Goal: Communication & Community: Answer question/provide support

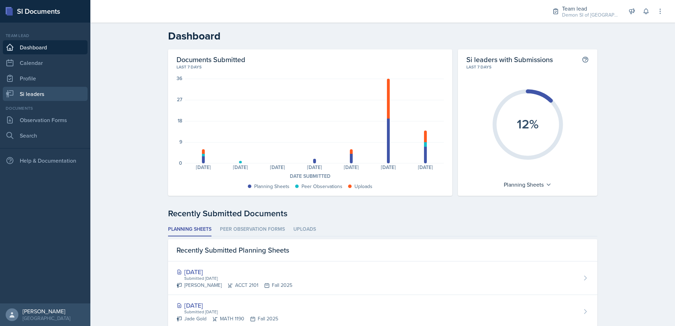
click at [53, 94] on link "Si leaders" at bounding box center [45, 94] width 85 height 14
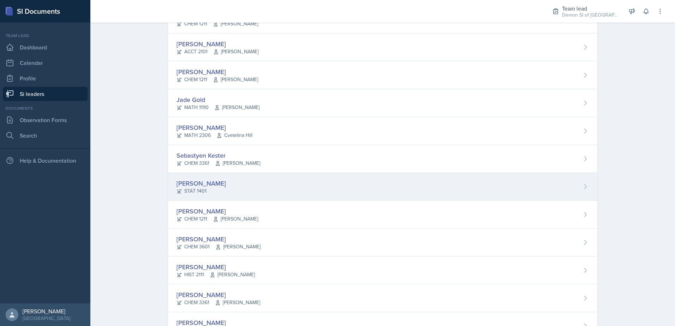
scroll to position [283, 0]
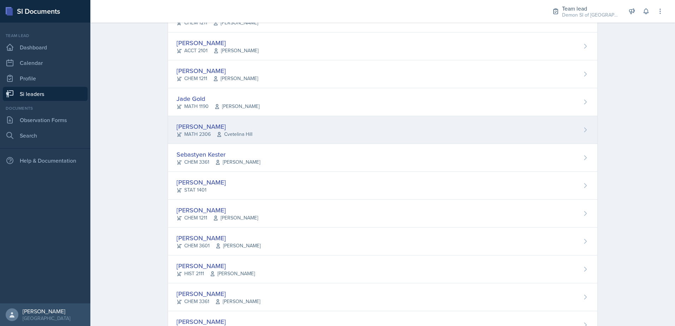
click at [207, 126] on div "[PERSON_NAME]" at bounding box center [215, 127] width 76 height 10
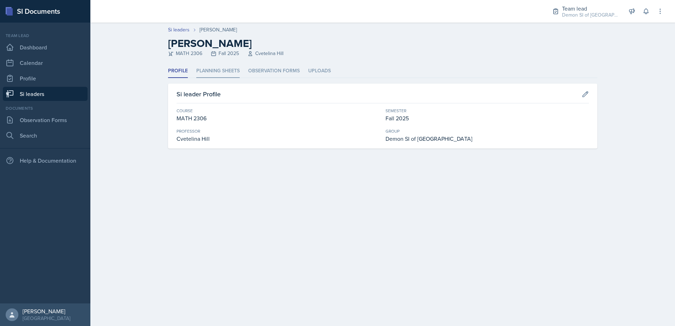
click at [231, 69] on li "Planning Sheets" at bounding box center [217, 71] width 43 height 14
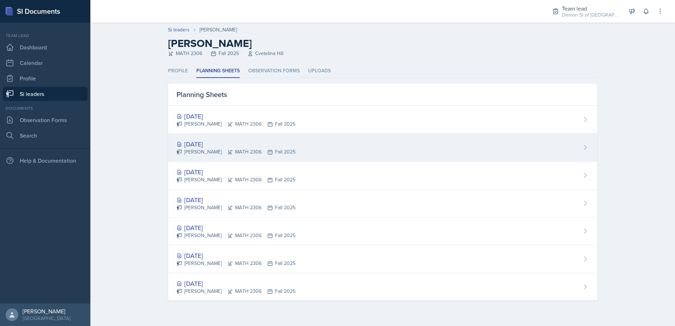
click at [214, 146] on div "[DATE]" at bounding box center [236, 145] width 119 height 10
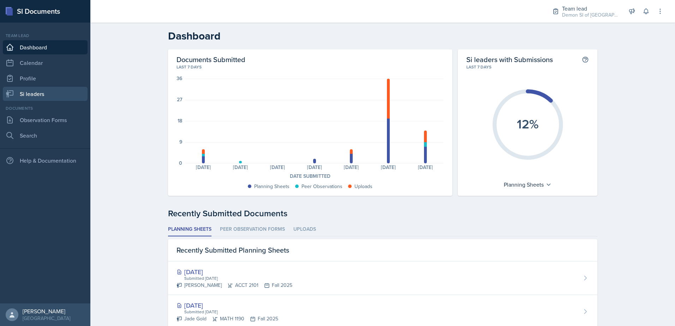
click at [34, 92] on link "Si leaders" at bounding box center [45, 94] width 85 height 14
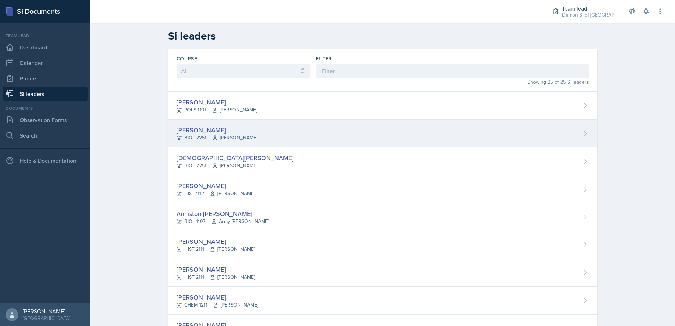
click at [203, 132] on div "[PERSON_NAME]" at bounding box center [217, 130] width 81 height 10
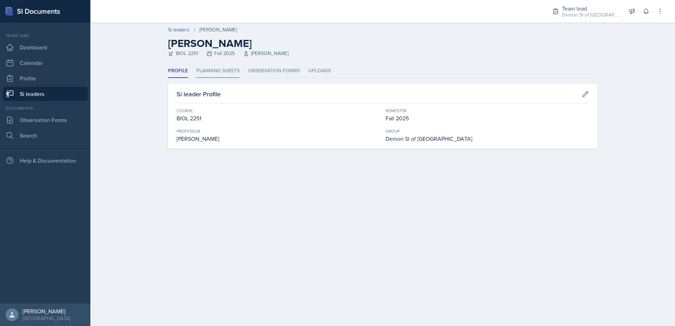
drag, startPoint x: 207, startPoint y: 63, endPoint x: 210, endPoint y: 69, distance: 6.3
click at [208, 63] on header "Si leaders [PERSON_NAME] [PERSON_NAME] BIOL 2251 Fall 2025 [PERSON_NAME]" at bounding box center [382, 44] width 585 height 42
click at [210, 69] on li "Planning Sheets" at bounding box center [217, 71] width 43 height 14
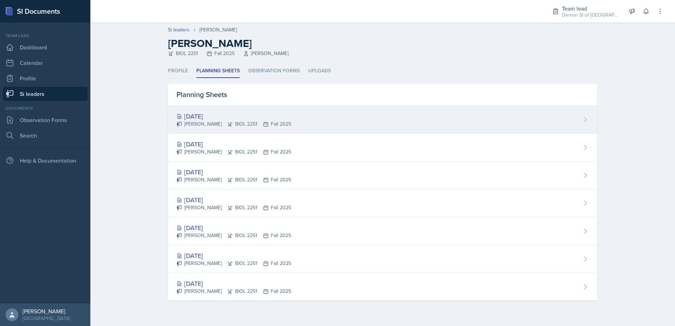
click at [203, 116] on div "[DATE]" at bounding box center [234, 117] width 115 height 10
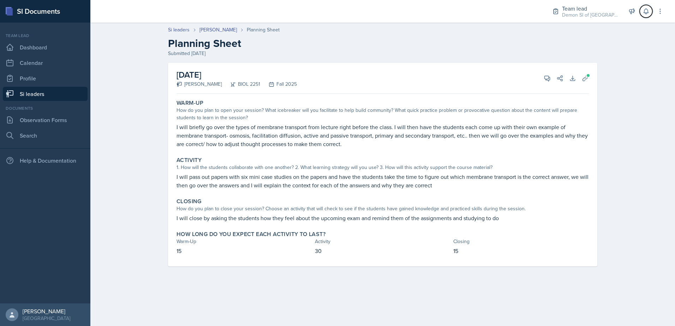
click at [650, 12] on icon at bounding box center [646, 11] width 7 height 7
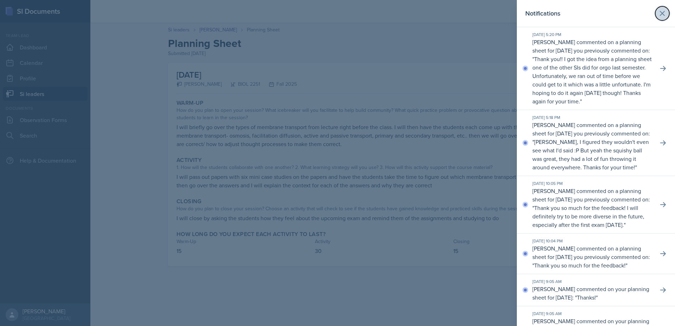
click at [658, 15] on icon at bounding box center [662, 13] width 8 height 8
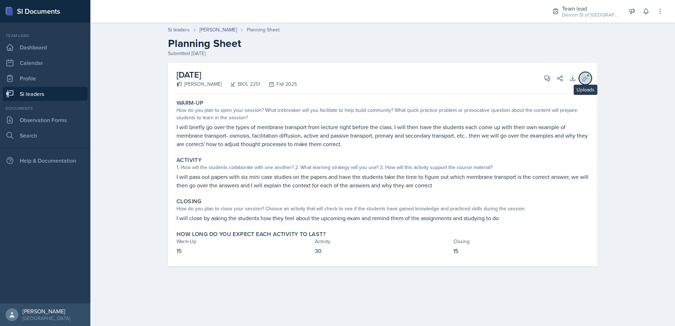
click at [589, 79] on button "Uploads" at bounding box center [585, 78] width 13 height 13
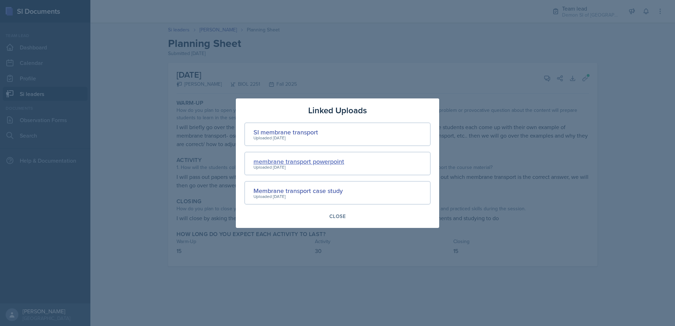
click at [308, 159] on div "membrane transport powerpoint" at bounding box center [299, 162] width 91 height 10
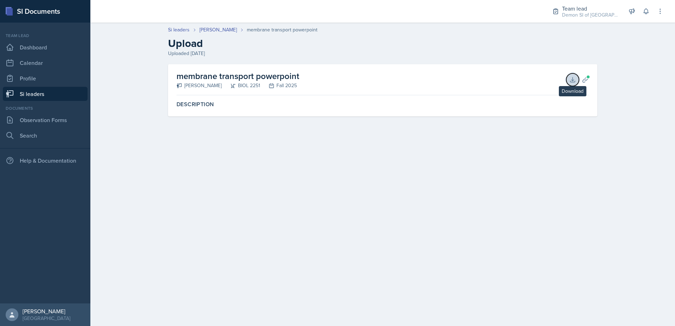
click at [570, 81] on icon at bounding box center [572, 79] width 7 height 7
click at [455, 163] on main "Si leaders [PERSON_NAME] membrane transport powerpoint Upload Uploaded [DATE] m…" at bounding box center [382, 175] width 585 height 304
click at [587, 79] on icon at bounding box center [585, 79] width 7 height 7
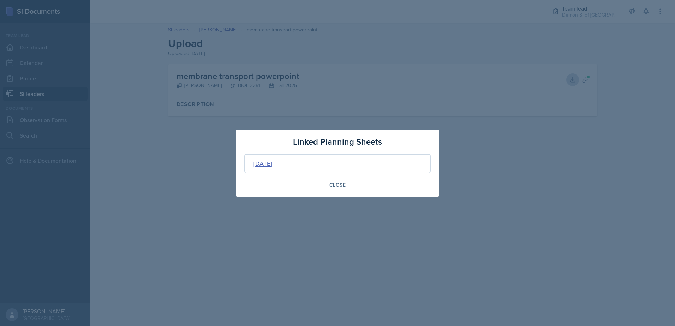
click at [268, 161] on div "[DATE]" at bounding box center [263, 164] width 19 height 10
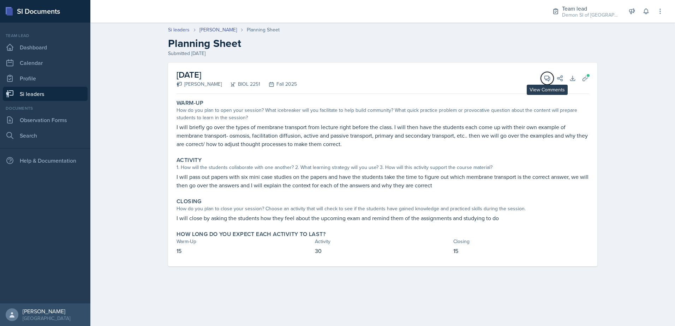
click at [548, 84] on button "View Comments" at bounding box center [547, 78] width 13 height 13
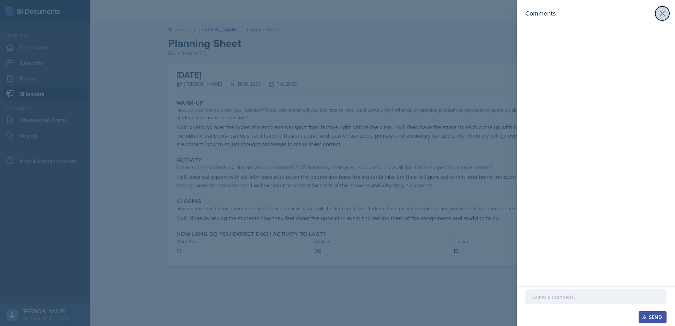
click at [661, 10] on icon at bounding box center [662, 13] width 8 height 8
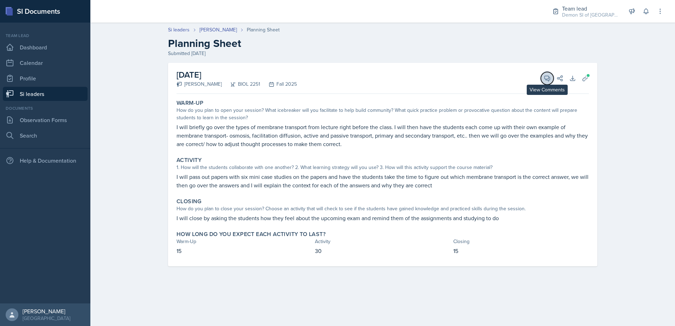
click at [543, 76] on button "View Comments" at bounding box center [547, 78] width 13 height 13
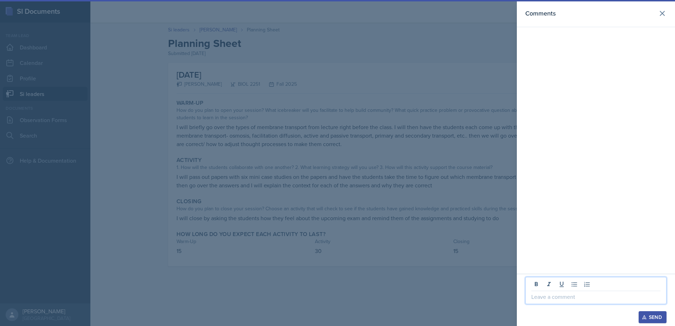
click at [550, 296] on p at bounding box center [596, 297] width 129 height 8
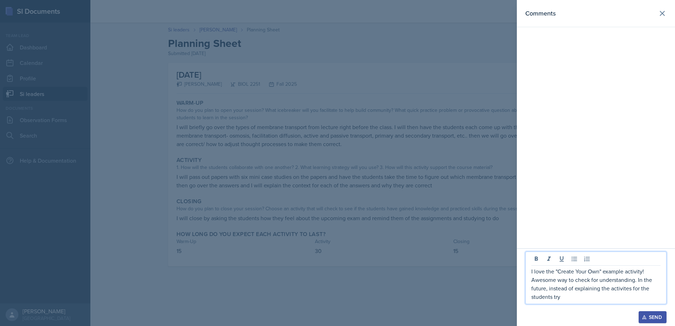
click at [622, 294] on p "I love the "Create Your Own" example activity! Awesome way to check for underst…" at bounding box center [596, 284] width 129 height 34
click at [622, 289] on p "I love the "Create Your Own" example activity! Awesome way to check for underst…" at bounding box center [596, 284] width 129 height 34
click at [585, 299] on p "I love the "Create Your Own" example activity! Awesome way to check for underst…" at bounding box center [596, 284] width 129 height 34
drag, startPoint x: 555, startPoint y: 298, endPoint x: 567, endPoint y: 298, distance: 12.0
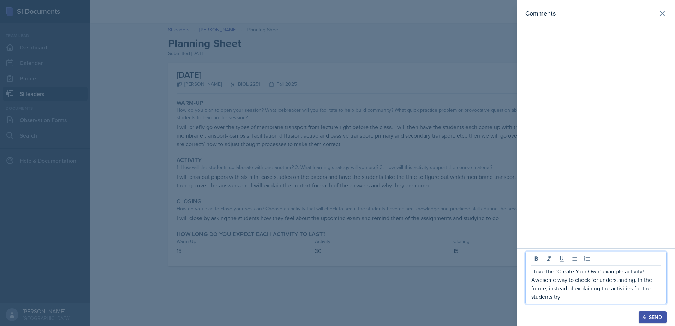
click at [566, 297] on p "I love the "Create Your Own" example activity! Awesome way to check for underst…" at bounding box center [596, 284] width 129 height 34
drag, startPoint x: 639, startPoint y: 280, endPoint x: 648, endPoint y: 291, distance: 14.4
click at [648, 291] on p "I love the "Create Your Own" example activity! Awesome way to check for underst…" at bounding box center [596, 284] width 129 height 34
click at [649, 294] on p "I love the "Create Your Own" example activity! Awesome way to check for underst…" at bounding box center [596, 284] width 129 height 34
drag, startPoint x: 638, startPoint y: 279, endPoint x: 650, endPoint y: 295, distance: 20.4
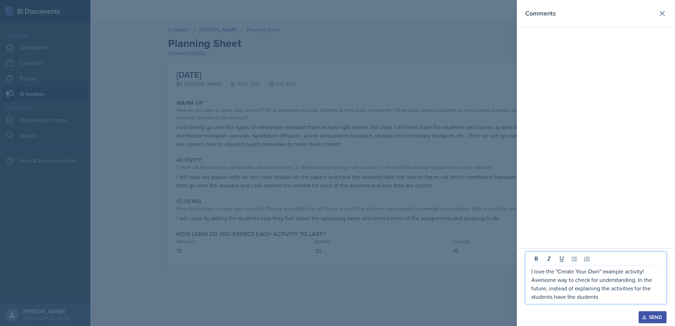
click at [650, 295] on p "I love the "Create Your Own" example activity! Awesome way to check for underst…" at bounding box center [596, 284] width 129 height 34
click at [616, 292] on p "I love the "Create Your Own" example activity! Awesome way to check for underst…" at bounding box center [596, 280] width 129 height 42
click at [621, 289] on p "I love the "Create Your Own" example activity! Awesome way to check for underst…" at bounding box center [596, 280] width 129 height 42
click at [591, 302] on div "I love the "Create Your Own" example activity! Awesome way to check for underst…" at bounding box center [596, 273] width 141 height 61
click at [589, 301] on p "I love the "Create Your Own" example activity! Awesome way to check for underst…" at bounding box center [596, 280] width 129 height 42
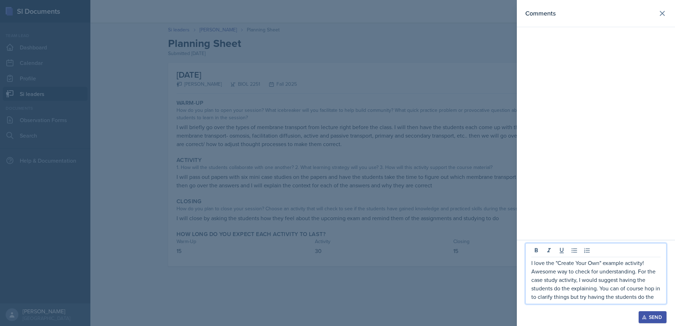
click at [602, 288] on p "I love the "Create Your Own" example activity! Awesome way to check for underst…" at bounding box center [596, 280] width 129 height 42
drag, startPoint x: 633, startPoint y: 278, endPoint x: 611, endPoint y: 283, distance: 22.1
click at [611, 283] on p "I love the "Create Your Own" example activity! Awesome way to check for underst…" at bounding box center [596, 275] width 129 height 51
click at [603, 280] on p "I love the "Create Your Own" example activity! Awesome way to check for underst…" at bounding box center [596, 275] width 129 height 51
drag, startPoint x: 634, startPoint y: 279, endPoint x: 643, endPoint y: 294, distance: 17.6
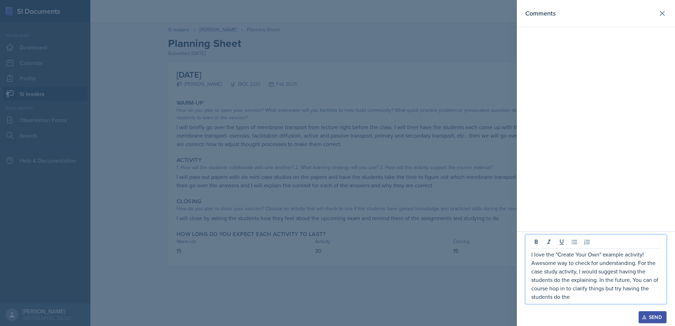
click at [643, 294] on p "I love the "Create Your Own" example activity! Awesome way to check for underst…" at bounding box center [596, 275] width 129 height 51
click at [604, 283] on p "I love the "Create Your Own" example activity! Awesome way to check for underst…" at bounding box center [596, 275] width 129 height 51
drag, startPoint x: 634, startPoint y: 280, endPoint x: 642, endPoint y: 291, distance: 13.6
click at [644, 291] on p "I love the "Create Your Own" example activity! Awesome way to check for underst…" at bounding box center [596, 275] width 129 height 51
drag, startPoint x: 631, startPoint y: 280, endPoint x: 646, endPoint y: 295, distance: 20.7
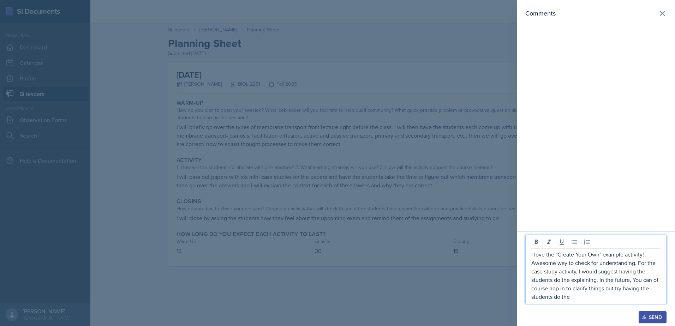
click at [646, 295] on p "I love the "Create Your Own" example activity! Awesome way to check for underst…" at bounding box center [596, 275] width 129 height 51
drag, startPoint x: 641, startPoint y: 289, endPoint x: 648, endPoint y: 299, distance: 12.6
click at [650, 297] on p "I love the "Create Your Own" example activity! Awesome way to check for underst…" at bounding box center [596, 280] width 129 height 42
click at [590, 290] on p "I love the "Create Your Own" example activity! Awesome way to check for underst…" at bounding box center [596, 275] width 129 height 51
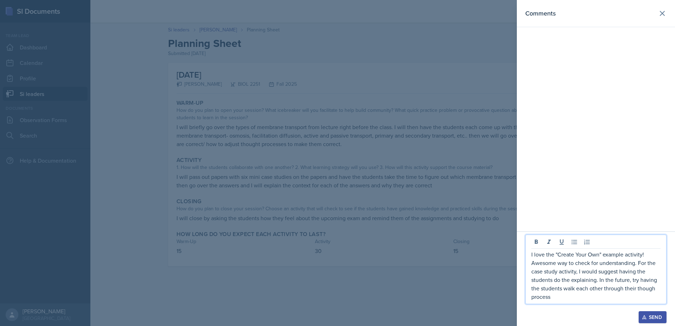
click at [657, 289] on p "I love the "Create Your Own" example activity! Awesome way to check for underst…" at bounding box center [596, 275] width 129 height 51
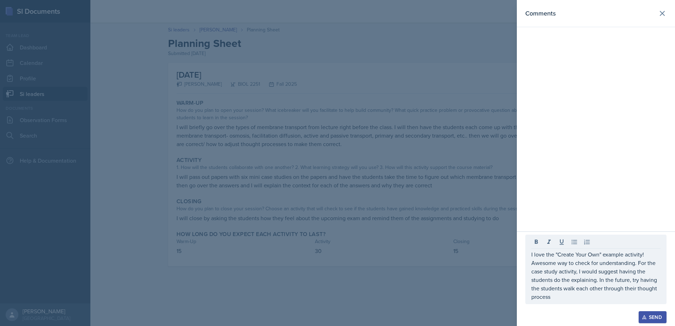
click at [594, 305] on div at bounding box center [596, 307] width 141 height 7
click at [581, 302] on div "I love the "Create Your Own" example activity! Awesome way to check for underst…" at bounding box center [596, 275] width 141 height 57
click at [558, 301] on div "I love the "Create Your Own" example activity! Awesome way to check for underst…" at bounding box center [596, 270] width 141 height 70
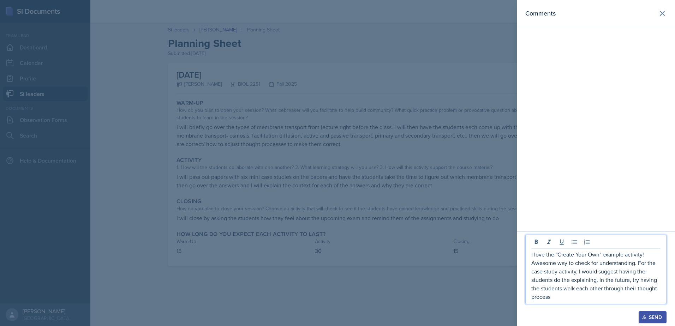
click at [558, 300] on p "I love the "Create Your Own" example activity! Awesome way to check for underst…" at bounding box center [596, 275] width 129 height 51
drag, startPoint x: 578, startPoint y: 296, endPoint x: 601, endPoint y: 295, distance: 23.3
click at [601, 295] on p "I love the "Create Your Own" example activity! Awesome way to check for underst…" at bounding box center [596, 271] width 129 height 59
click at [654, 296] on p "I love the "Create Your Own" example activity! Awesome way to check for underst…" at bounding box center [596, 271] width 129 height 59
click at [645, 289] on p "I love the "Create Your Own" example activity! Awesome way to check for underst…" at bounding box center [596, 271] width 129 height 59
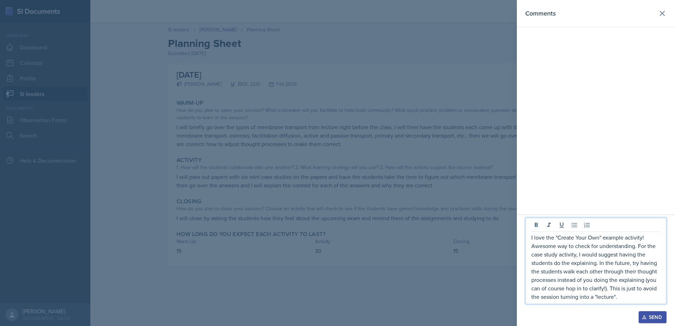
click at [620, 298] on p "I love the "Create Your Own" example activity! Awesome way to check for underst…" at bounding box center [596, 267] width 129 height 68
click at [621, 299] on p "I love the "Create Your Own" example activity! Awesome way to check for underst…" at bounding box center [596, 267] width 129 height 68
drag, startPoint x: 619, startPoint y: 296, endPoint x: 531, endPoint y: 237, distance: 105.4
click at [532, 237] on p "I love the "Create Your Own" example activity! Awesome way to check for underst…" at bounding box center [596, 267] width 129 height 68
copy p "I love the "Create Your Own" example activity! Awesome way to check for underst…"
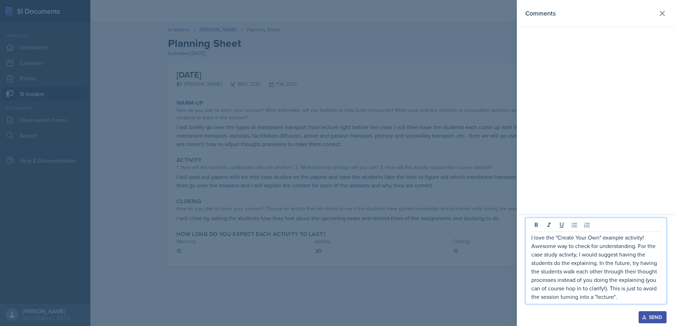
click at [654, 320] on div "Send" at bounding box center [653, 318] width 19 height 6
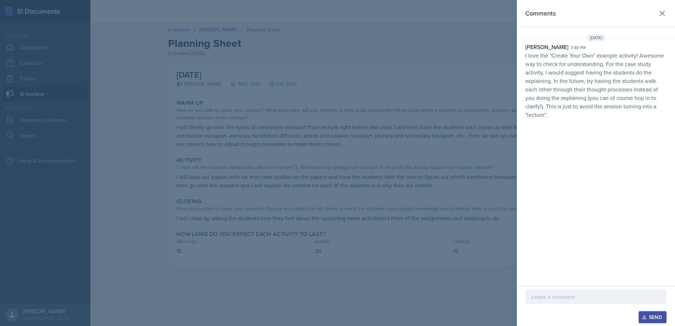
click at [609, 52] on p "I love the "Create Your Own" example activity! Awesome way to check for underst…" at bounding box center [596, 85] width 141 height 68
click at [612, 60] on p "I love the "Create Your Own" example activity! Awesome way to check for underst…" at bounding box center [596, 85] width 141 height 68
click at [546, 302] on div at bounding box center [596, 297] width 141 height 15
drag, startPoint x: 652, startPoint y: 298, endPoint x: 655, endPoint y: 314, distance: 16.6
click at [652, 298] on p "Whoa typo I meant "Create Your Own Example"" at bounding box center [596, 297] width 129 height 8
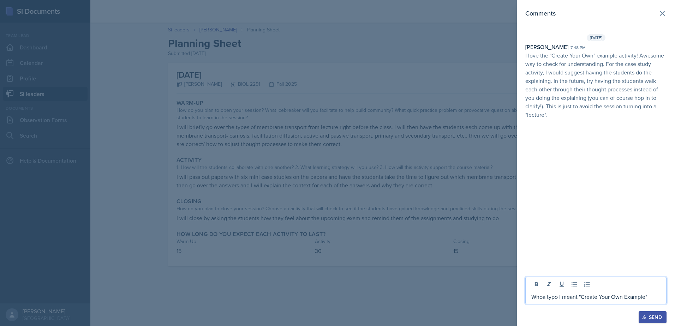
click at [656, 321] on button "Send" at bounding box center [653, 318] width 28 height 12
click at [657, 12] on button at bounding box center [663, 13] width 14 height 14
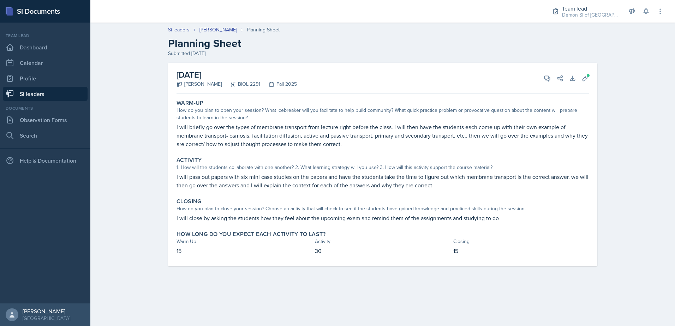
click at [72, 91] on link "Si leaders" at bounding box center [45, 94] width 85 height 14
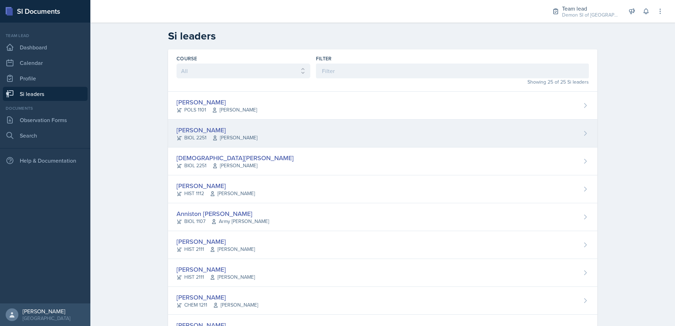
click at [189, 135] on div "BIOL 2251 [PERSON_NAME]" at bounding box center [217, 137] width 81 height 7
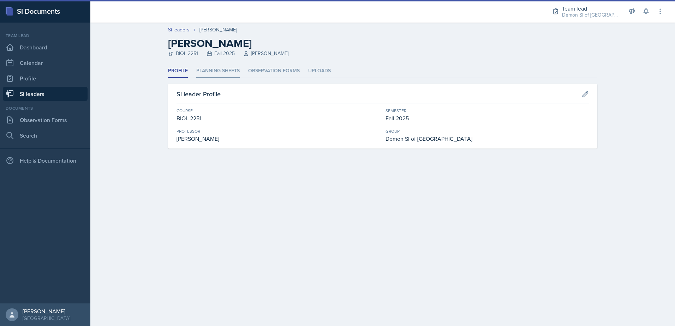
click at [211, 76] on li "Planning Sheets" at bounding box center [217, 71] width 43 height 14
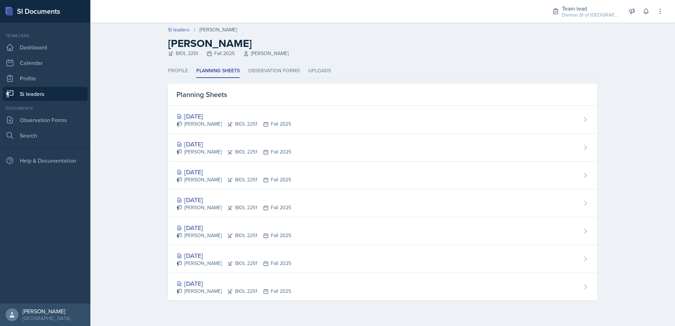
click at [61, 92] on link "Si leaders" at bounding box center [45, 94] width 85 height 14
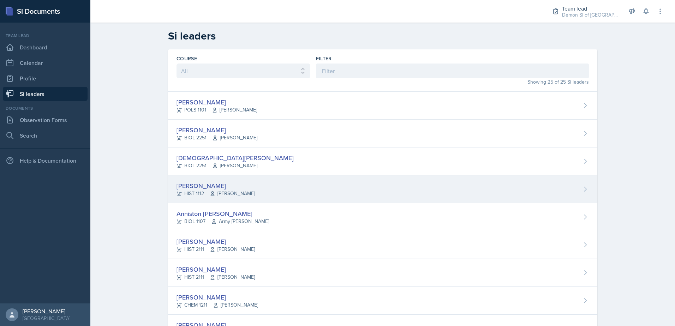
click at [203, 184] on div "[PERSON_NAME]" at bounding box center [216, 186] width 78 height 10
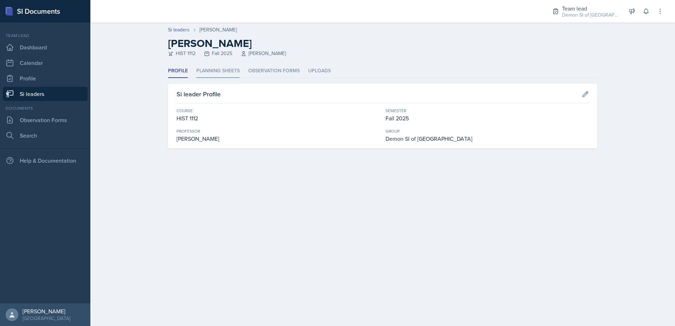
click at [213, 73] on li "Planning Sheets" at bounding box center [217, 71] width 43 height 14
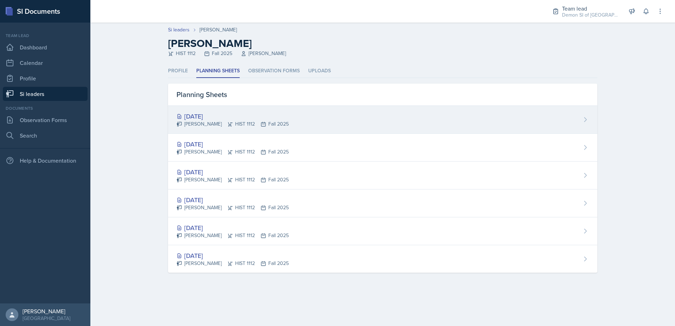
click at [211, 122] on div "[PERSON_NAME] HIST 1112 Fall 2025" at bounding box center [233, 123] width 112 height 7
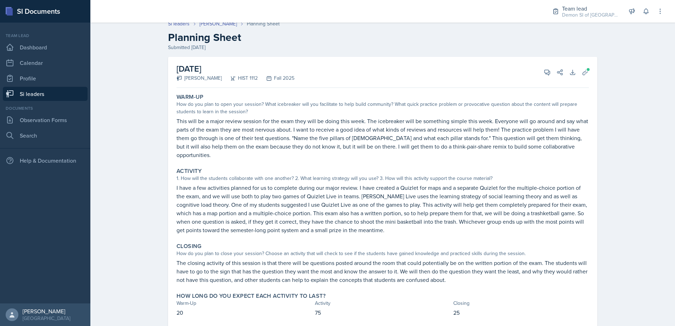
scroll to position [17, 0]
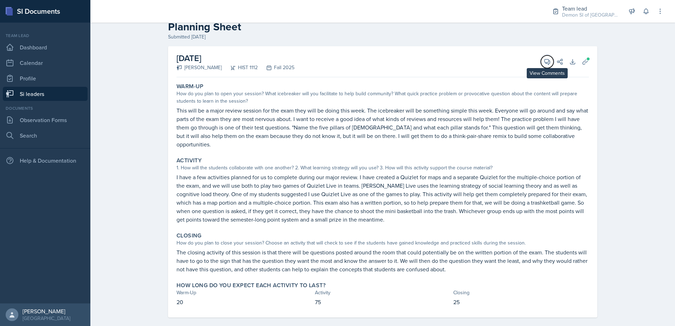
click at [548, 58] on span at bounding box center [550, 60] width 4 height 4
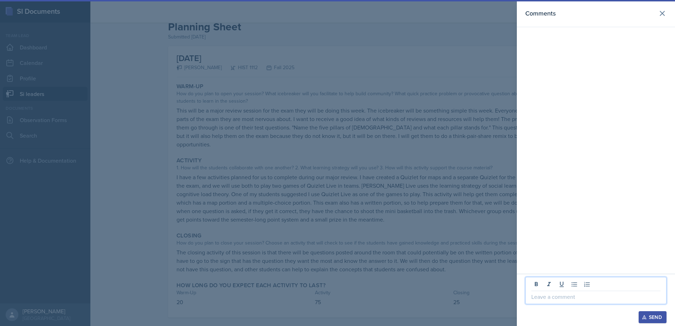
click at [582, 295] on p at bounding box center [596, 297] width 129 height 8
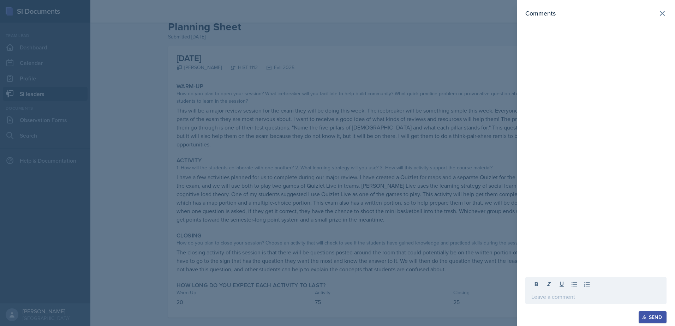
click at [331, 134] on div at bounding box center [337, 163] width 675 height 326
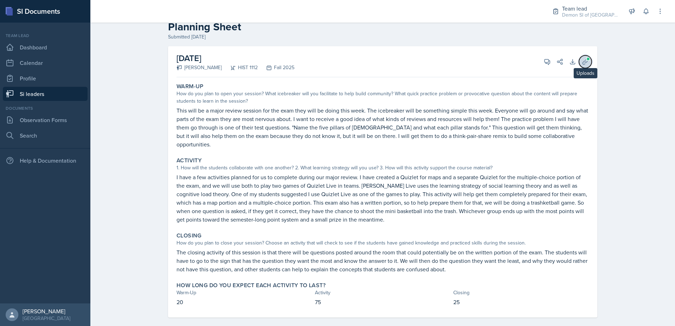
click at [583, 62] on icon at bounding box center [585, 61] width 7 height 7
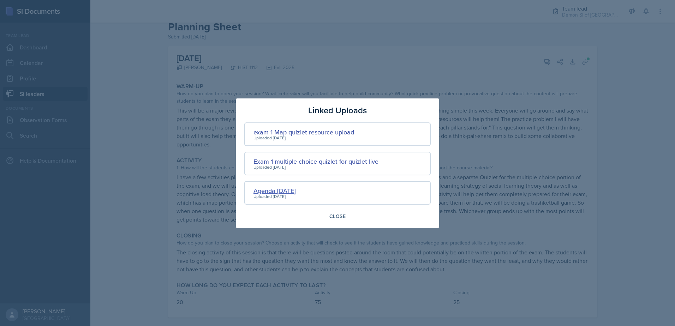
click at [292, 189] on div "Agenda [DATE]" at bounding box center [275, 191] width 42 height 10
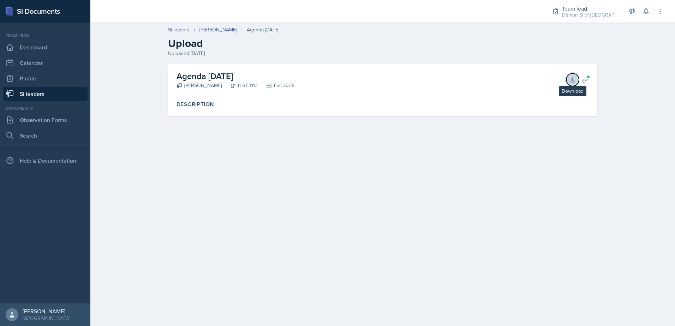
click at [573, 79] on icon at bounding box center [572, 79] width 5 height 5
click at [370, 79] on div "Agenda [DATE] [PERSON_NAME] HIST 1112 Fall 2025 Download Planning Sheets" at bounding box center [383, 79] width 413 height 31
click at [584, 77] on icon at bounding box center [585, 79] width 7 height 7
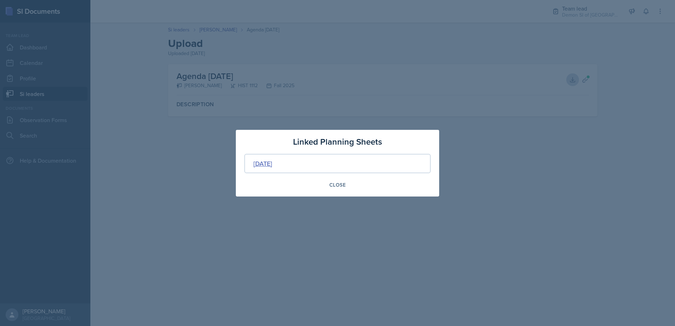
click at [267, 164] on div "[DATE]" at bounding box center [263, 164] width 19 height 10
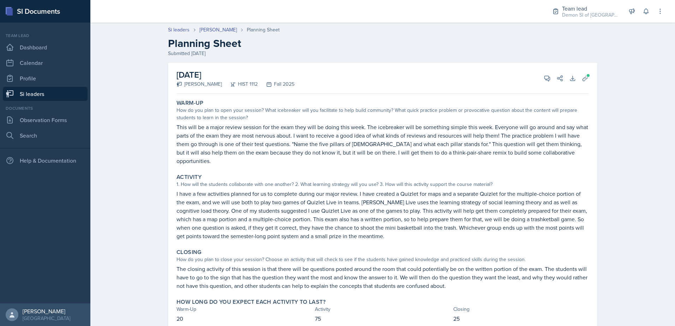
scroll to position [17, 0]
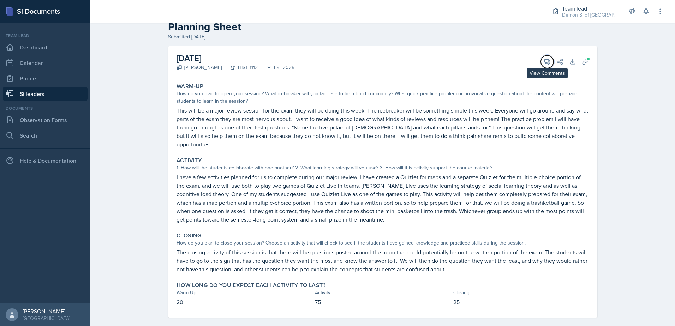
click at [544, 59] on icon at bounding box center [547, 61] width 7 height 7
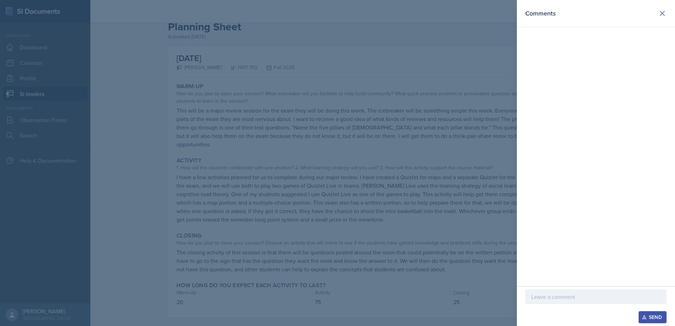
click at [586, 297] on p at bounding box center [596, 297] width 129 height 8
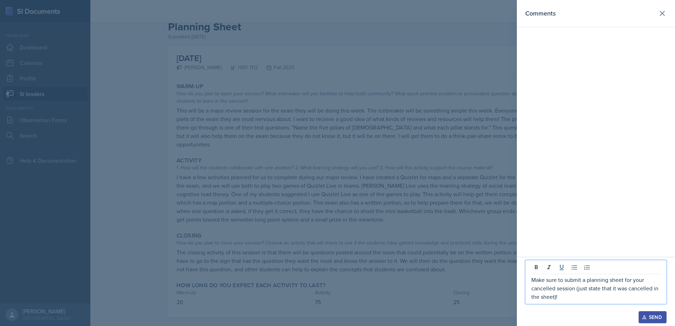
click at [586, 297] on p "Make sure to submit a planning sheet for your cancelled session (just state tha…" at bounding box center [596, 288] width 129 height 25
drag, startPoint x: 603, startPoint y: 288, endPoint x: 624, endPoint y: 288, distance: 20.8
click at [624, 288] on p "Make sure to submit a planning sheet for your cancelled session (just state tha…" at bounding box center [596, 288] width 129 height 25
click at [614, 288] on p "Make sure to submit a planning sheet for your cancelled session (just state tha…" at bounding box center [596, 288] width 129 height 25
drag, startPoint x: 612, startPoint y: 289, endPoint x: 602, endPoint y: 288, distance: 10.2
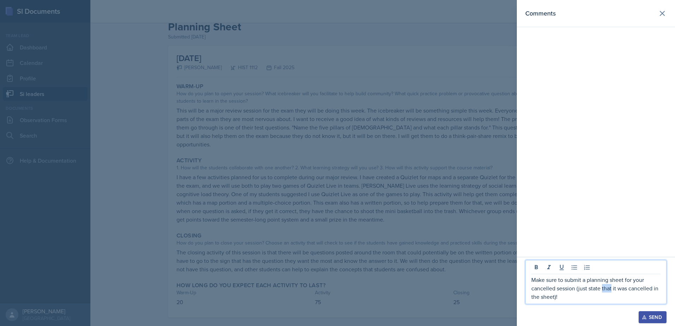
click at [602, 288] on p "Make sure to submit a planning sheet for your cancelled session (just state tha…" at bounding box center [596, 288] width 129 height 25
click at [555, 300] on p "Make sure to submit a planning sheet for your cancelled session (just state why…" at bounding box center [596, 288] width 129 height 25
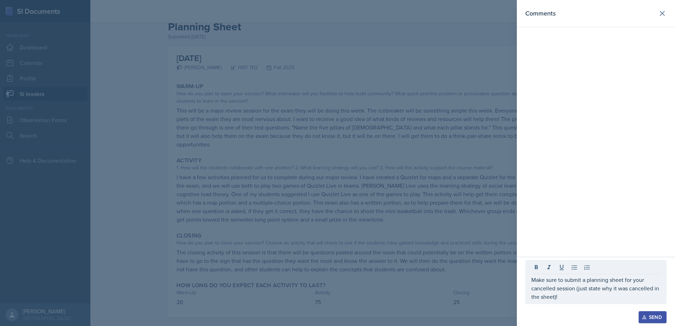
click at [415, 176] on div at bounding box center [337, 163] width 675 height 326
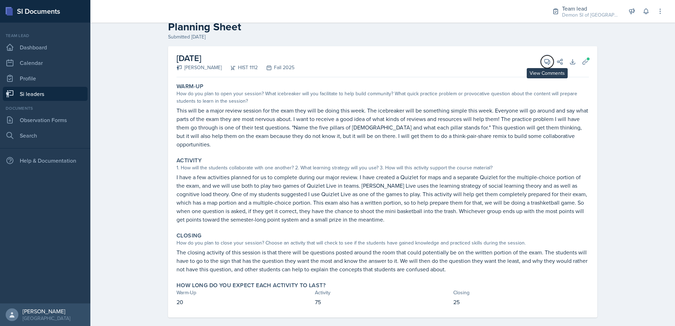
click at [548, 58] on span at bounding box center [550, 60] width 4 height 4
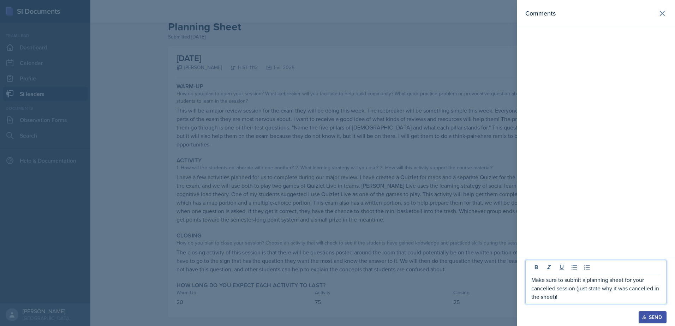
click at [570, 295] on p "Make sure to submit a planning sheet for your cancelled session (just state why…" at bounding box center [596, 288] width 129 height 25
click at [532, 279] on p "Make sure to submit a planning sheet for your cancelled session (just state why…" at bounding box center [596, 288] width 129 height 25
drag, startPoint x: 533, startPoint y: 272, endPoint x: 538, endPoint y: 274, distance: 5.1
click at [533, 272] on p at bounding box center [596, 271] width 129 height 8
drag, startPoint x: 549, startPoint y: 273, endPoint x: 525, endPoint y: 271, distance: 24.1
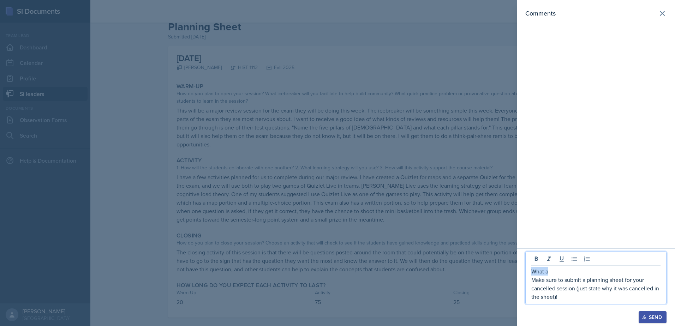
click at [525, 271] on div "What a Make sure to submit a planning sheet for your cancelled session (just st…" at bounding box center [596, 288] width 158 height 78
click at [363, 171] on div at bounding box center [337, 163] width 675 height 326
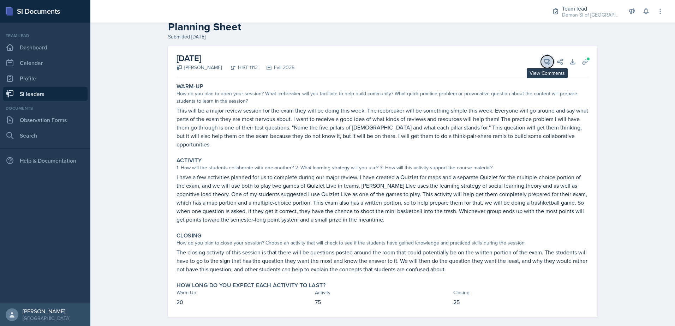
click at [544, 61] on icon at bounding box center [547, 61] width 7 height 7
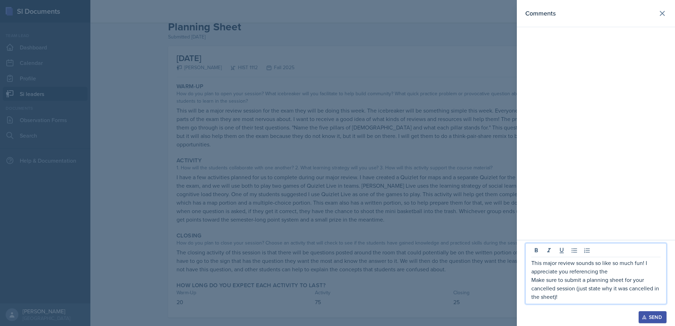
click at [621, 271] on p "This major review sounds so like so much fun! I appreciate you referencing the" at bounding box center [596, 267] width 129 height 17
drag, startPoint x: 611, startPoint y: 273, endPoint x: 497, endPoint y: 274, distance: 113.7
click at [497, 274] on div "Comments This major review sounds so like so much fun! I appreciate you referen…" at bounding box center [337, 163] width 675 height 326
click at [358, 205] on div at bounding box center [337, 163] width 675 height 326
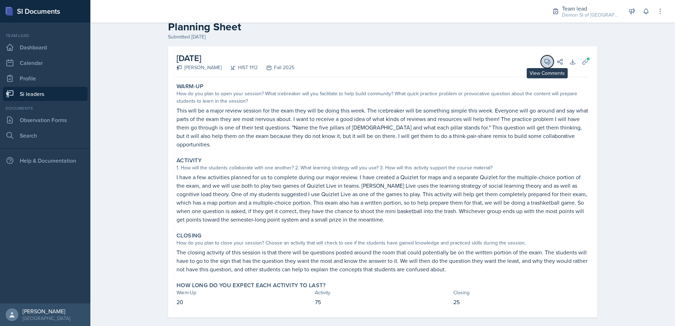
click at [546, 57] on button "View Comments" at bounding box center [547, 61] width 13 height 13
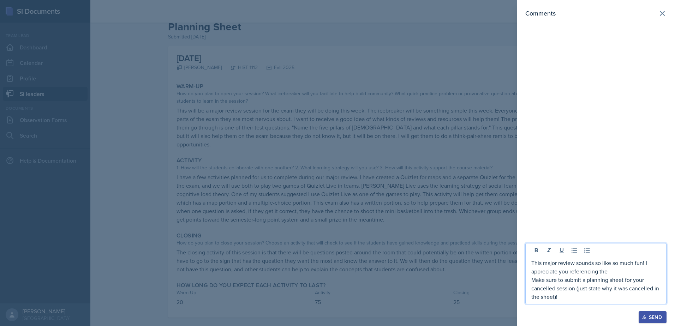
drag, startPoint x: 646, startPoint y: 265, endPoint x: 650, endPoint y: 269, distance: 5.3
click at [650, 269] on p "This major review sounds so like so much fun! I appreciate you referencing the" at bounding box center [596, 267] width 129 height 17
drag, startPoint x: 491, startPoint y: 212, endPoint x: 484, endPoint y: 207, distance: 8.4
click at [488, 209] on div at bounding box center [337, 163] width 675 height 326
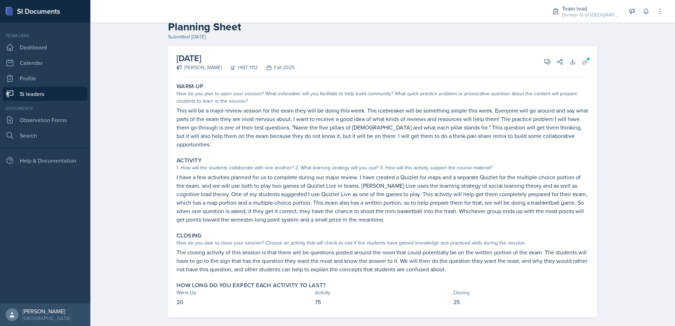
click at [533, 64] on div "[DATE] [PERSON_NAME] HIST 1112 Fall 2025 View Comments Comments This major revi…" at bounding box center [383, 61] width 413 height 31
click at [544, 62] on icon at bounding box center [547, 61] width 7 height 7
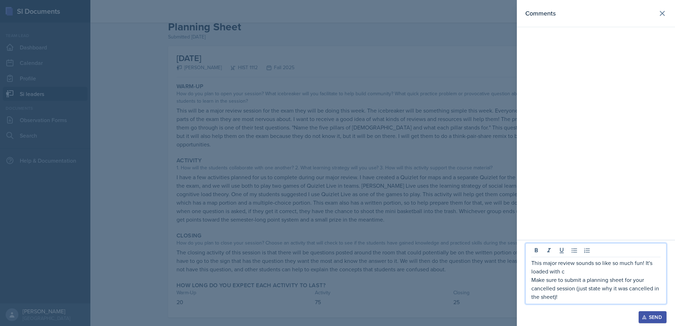
drag, startPoint x: 575, startPoint y: 301, endPoint x: 525, endPoint y: 256, distance: 67.3
click at [525, 256] on div "This major review sounds so like so much fun! It's loaded with c Make sure to s…" at bounding box center [596, 283] width 158 height 86
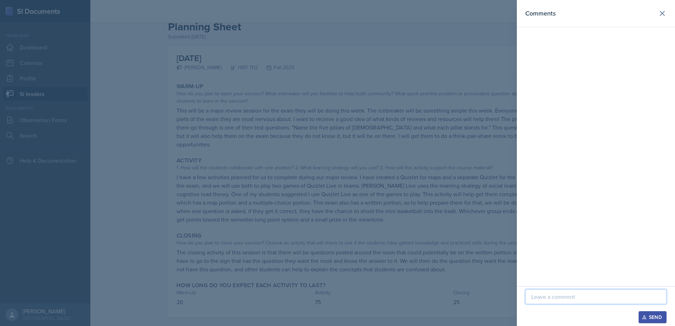
click at [471, 144] on div at bounding box center [337, 163] width 675 height 326
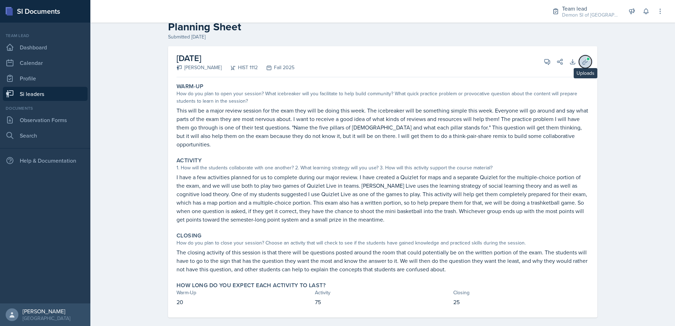
click at [582, 64] on icon at bounding box center [585, 61] width 7 height 7
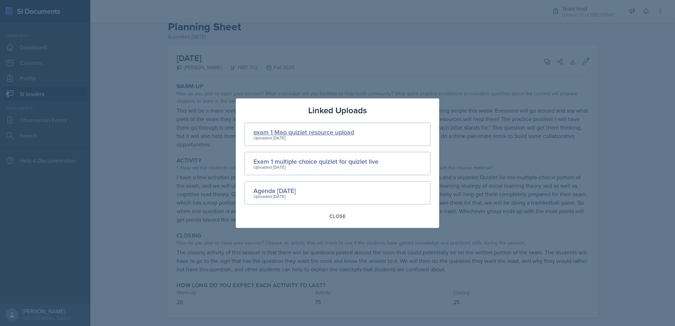
click at [296, 131] on div "exam 1 Map quizlet resource upload" at bounding box center [304, 133] width 101 height 10
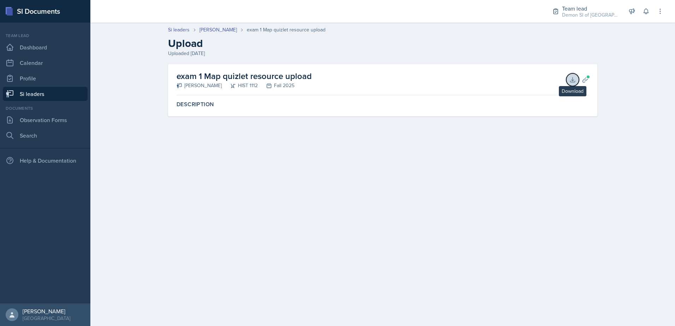
click at [574, 83] on button "Download" at bounding box center [573, 79] width 13 height 13
click at [380, 176] on main "Si leaders [PERSON_NAME] exam 1 Map quizlet resource upload Upload Uploaded [DA…" at bounding box center [382, 175] width 585 height 304
click at [227, 31] on link "[PERSON_NAME]" at bounding box center [218, 29] width 37 height 7
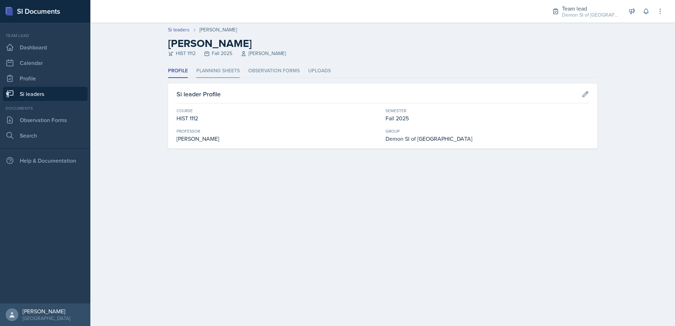
click at [209, 70] on li "Planning Sheets" at bounding box center [217, 71] width 43 height 14
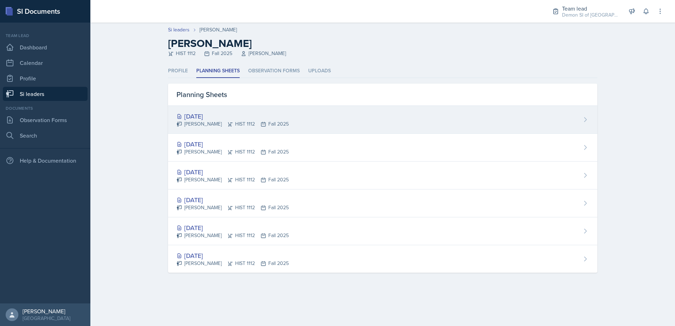
click at [203, 117] on div "[DATE]" at bounding box center [233, 117] width 112 height 10
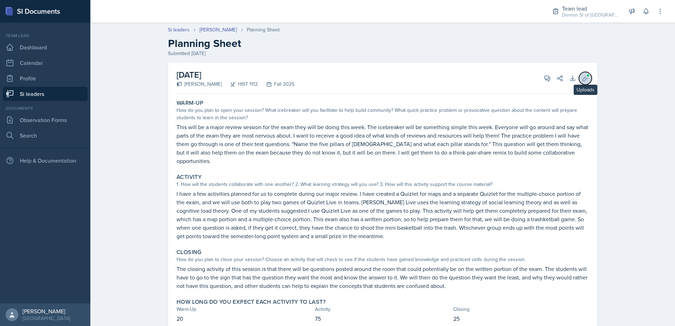
click at [585, 78] on icon at bounding box center [585, 78] width 7 height 7
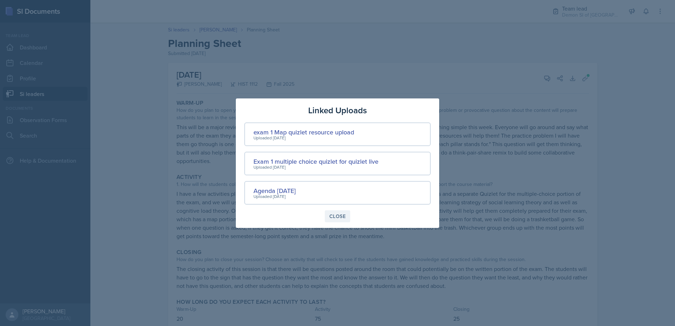
click at [331, 219] on div "Close" at bounding box center [338, 217] width 16 height 6
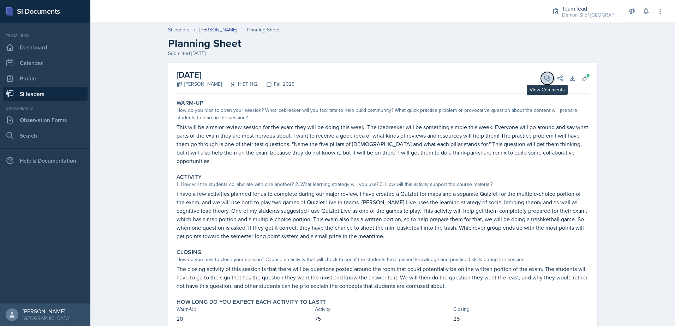
click at [547, 78] on icon at bounding box center [547, 78] width 5 height 5
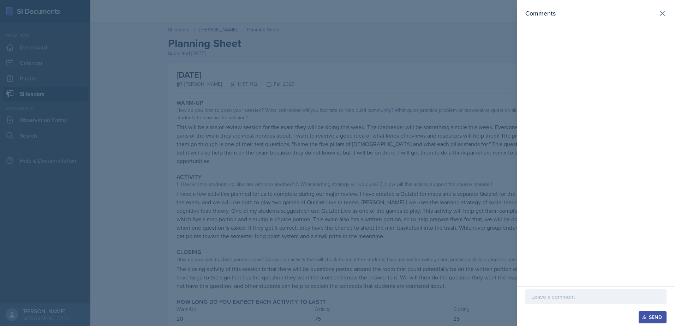
click at [595, 297] on p at bounding box center [596, 297] width 129 height 8
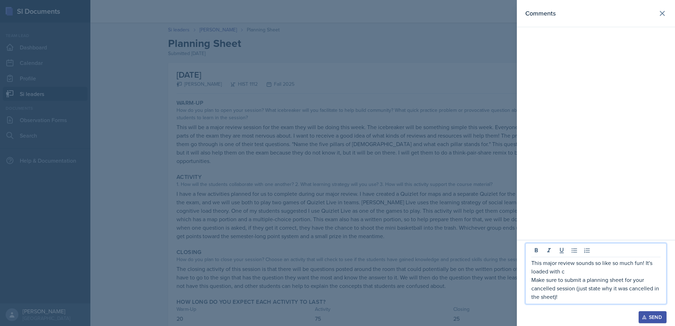
click at [571, 270] on p "This major review sounds so like so much fun! It's loaded with c" at bounding box center [596, 267] width 129 height 17
click at [532, 280] on p "Make sure to submit a planning sheet for your cancelled session (just state why…" at bounding box center [596, 288] width 129 height 25
click at [455, 151] on div at bounding box center [337, 163] width 675 height 326
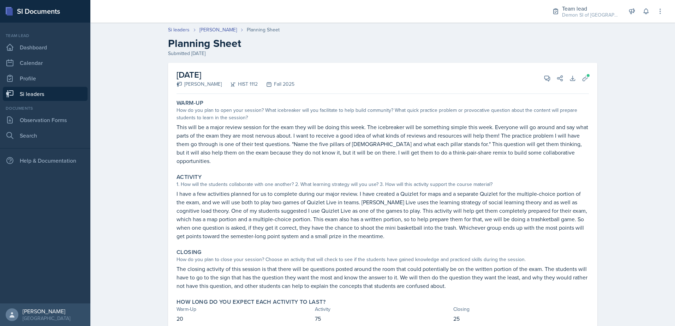
click at [452, 65] on div "[DATE] [PERSON_NAME] HIST 1112 Fall 2025 View Comments Comments This major revi…" at bounding box center [383, 78] width 413 height 31
click at [545, 79] on icon at bounding box center [547, 78] width 5 height 5
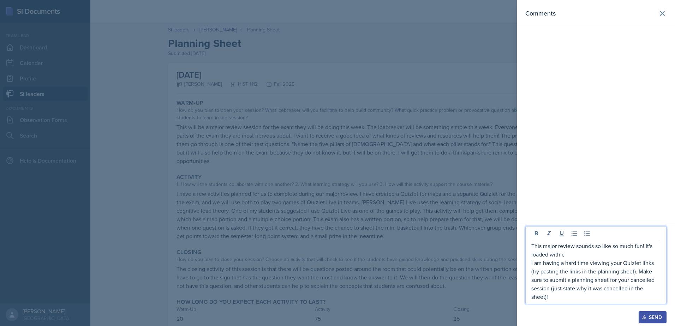
click at [601, 256] on p "This major review sounds so like so much fun! It's loaded with c" at bounding box center [596, 250] width 129 height 17
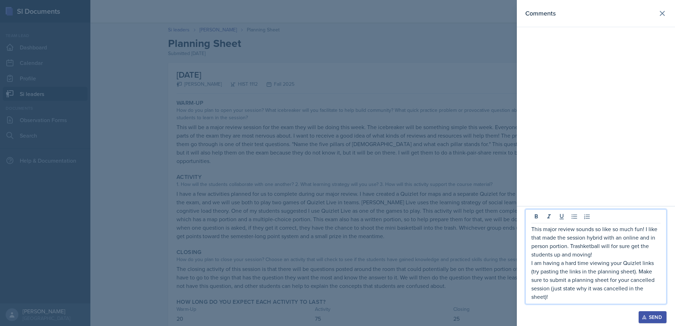
click at [604, 255] on p "This major review sounds so like so much fun! I like that made the session hybr…" at bounding box center [596, 242] width 129 height 34
click at [611, 258] on p "This major review sounds so like so much fun! I like that made the session hybr…" at bounding box center [596, 242] width 129 height 34
click at [621, 255] on p "This major review sounds so like so much fun! I like that made the session hybr…" at bounding box center [596, 238] width 129 height 42
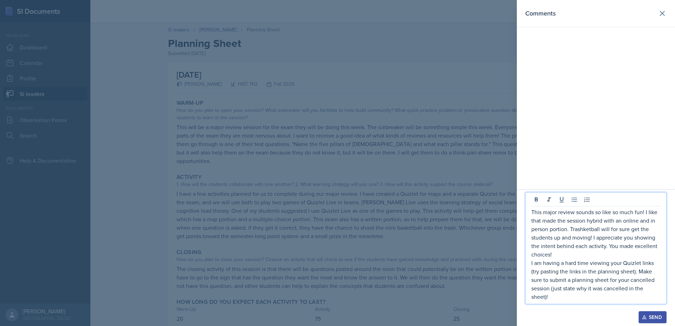
click at [532, 265] on p "I am having a hard time viewing your Quizlet links (try pasting the links in th…" at bounding box center [596, 280] width 129 height 42
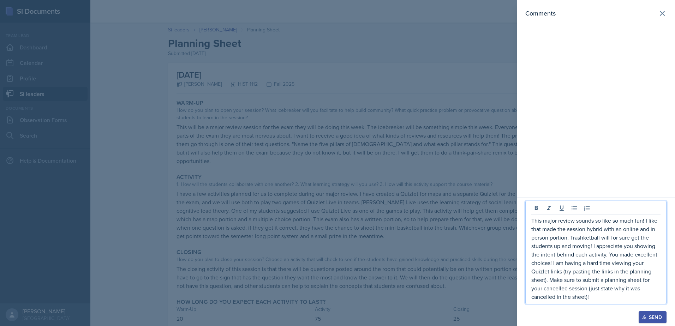
drag, startPoint x: 601, startPoint y: 299, endPoint x: 529, endPoint y: 210, distance: 115.2
click at [529, 210] on div "This major review sounds so like so much fun! I like that made the session hybr…" at bounding box center [596, 252] width 141 height 103
copy p "This major review sounds so like so much fun! I like that made the session hybr…"
click at [579, 292] on p "This major review sounds so like so much fun! I like that made the session hybr…" at bounding box center [596, 259] width 129 height 85
click at [650, 318] on div "Send" at bounding box center [653, 318] width 19 height 6
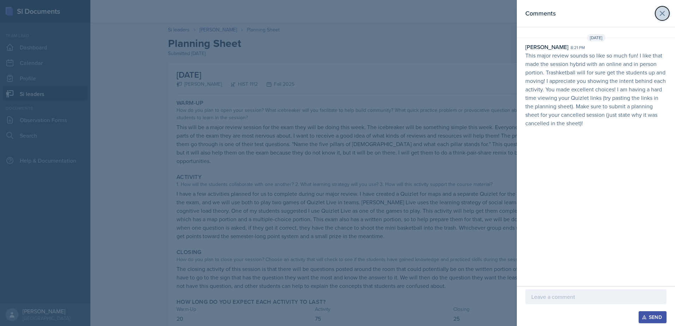
click at [662, 16] on icon at bounding box center [662, 13] width 8 height 8
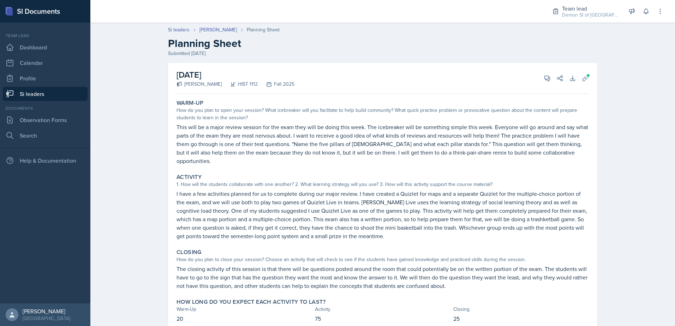
click at [46, 86] on div "Team lead Dashboard Calendar Profile Si leaders" at bounding box center [45, 66] width 85 height 69
click at [47, 92] on link "Si leaders" at bounding box center [45, 94] width 85 height 14
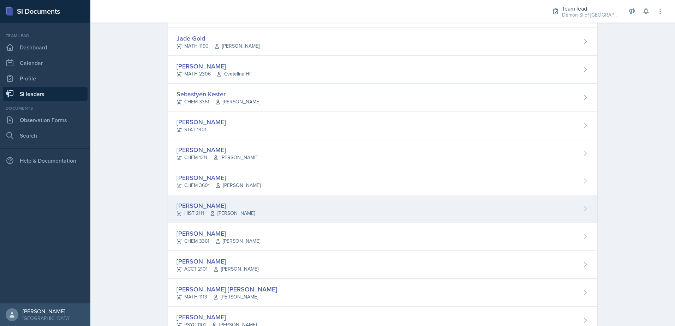
scroll to position [424, 0]
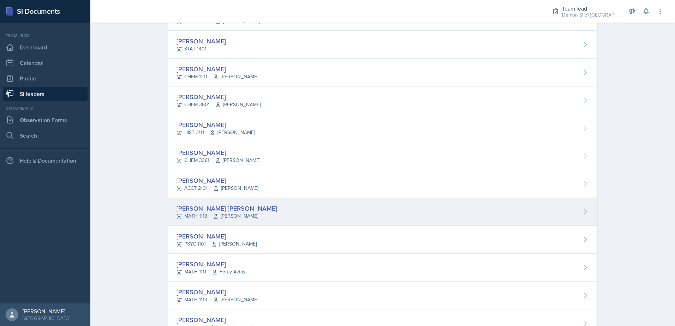
click at [224, 205] on div "[PERSON_NAME] [PERSON_NAME]" at bounding box center [227, 209] width 101 height 10
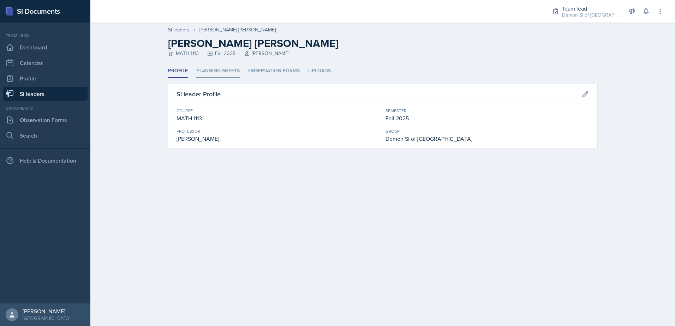
click at [223, 71] on li "Planning Sheets" at bounding box center [217, 71] width 43 height 14
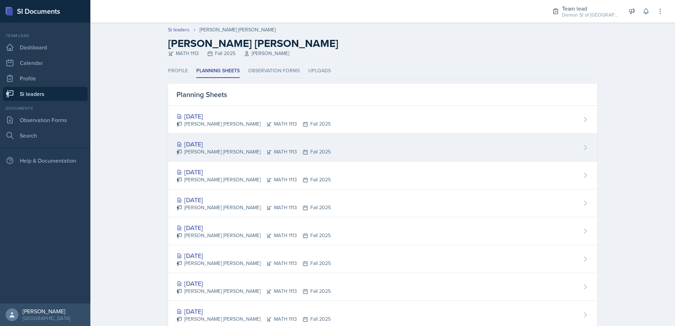
click at [205, 141] on div "[DATE]" at bounding box center [254, 145] width 154 height 10
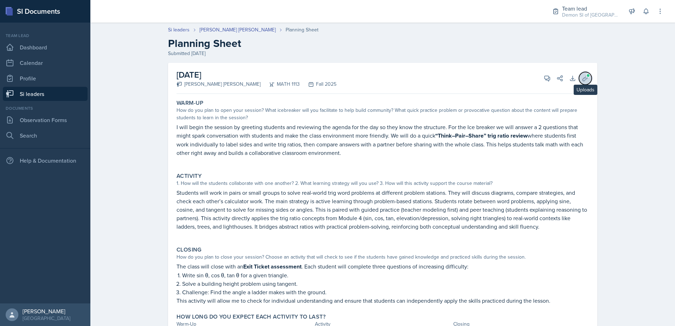
click at [582, 78] on icon at bounding box center [585, 78] width 7 height 7
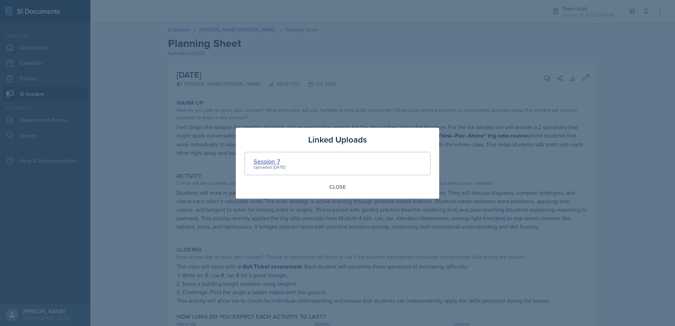
click at [280, 162] on div "Session 7" at bounding box center [270, 162] width 32 height 10
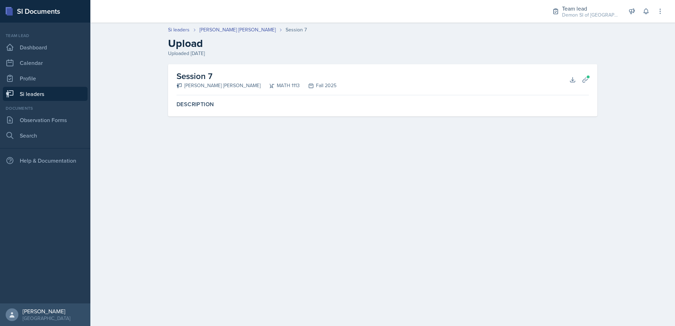
click at [576, 86] on div "Session 7 [PERSON_NAME] [PERSON_NAME] MATH 1113 Fall 2025 Download Planning She…" at bounding box center [383, 79] width 413 height 31
click at [576, 84] on button "Download" at bounding box center [573, 79] width 13 height 13
click at [588, 79] on icon at bounding box center [585, 79] width 7 height 7
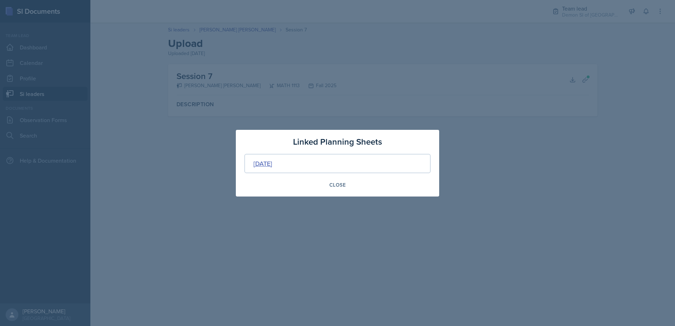
click at [272, 163] on div "[DATE]" at bounding box center [263, 164] width 19 height 10
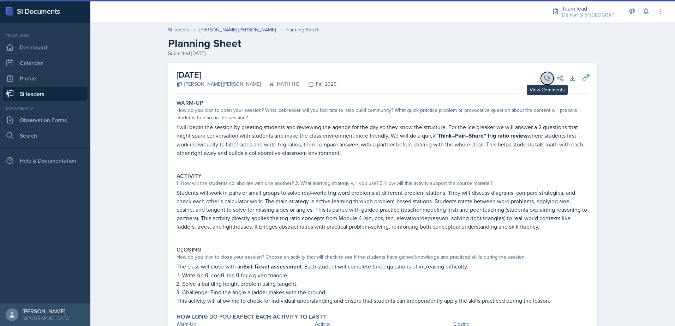
click at [541, 82] on button "View Comments" at bounding box center [547, 78] width 13 height 13
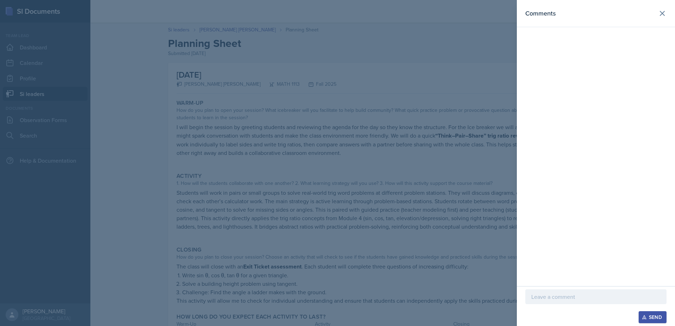
drag, startPoint x: 582, startPoint y: 299, endPoint x: 577, endPoint y: 299, distance: 5.3
click at [582, 299] on p at bounding box center [596, 297] width 129 height 8
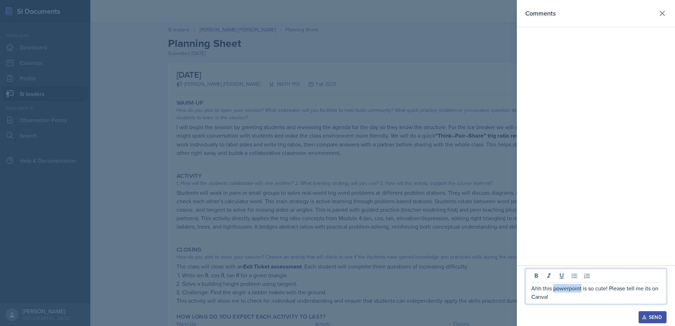
click at [571, 291] on p "Ahh this powerpoint is so cute! Please tell me its on Canva!" at bounding box center [596, 292] width 129 height 17
click at [637, 289] on p "Ahh your slides is so cute! Please tell me its on Canva!" at bounding box center [596, 292] width 129 height 17
click at [571, 296] on p "Ahh your slides is so cute! Please tell me they're on Canva!" at bounding box center [596, 292] width 129 height 17
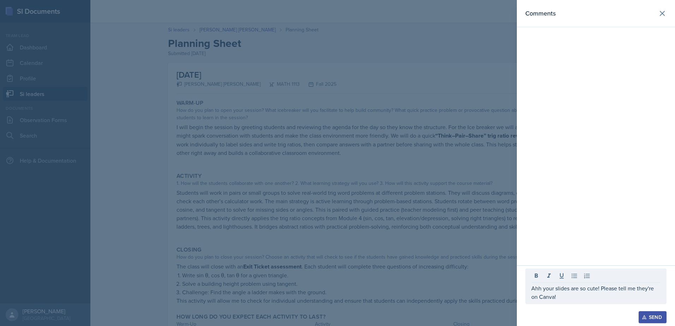
click at [345, 174] on div at bounding box center [337, 163] width 675 height 326
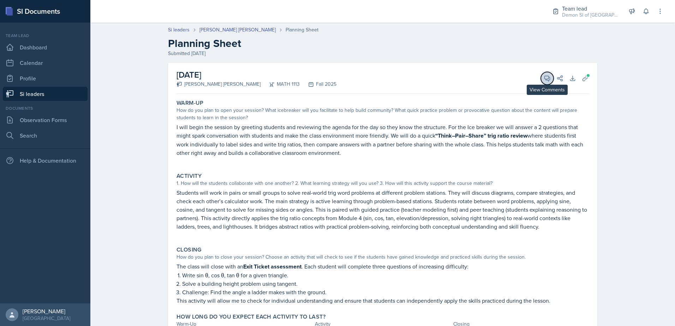
click at [544, 77] on icon at bounding box center [547, 78] width 7 height 7
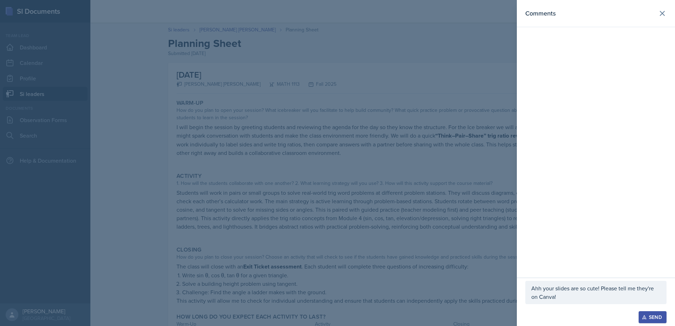
click at [392, 176] on div at bounding box center [337, 163] width 675 height 326
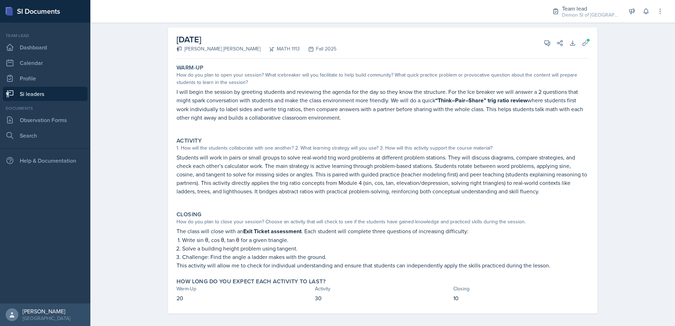
scroll to position [40, 0]
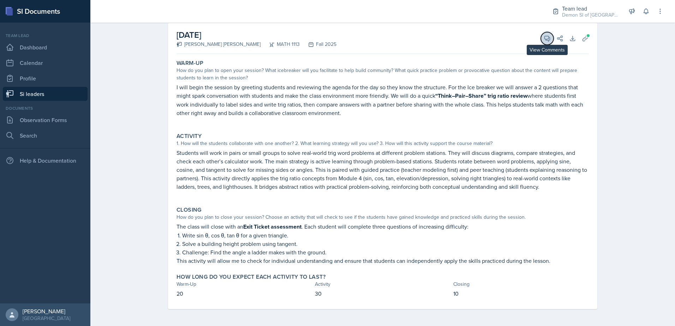
click at [545, 42] on button "View Comments" at bounding box center [547, 38] width 13 height 13
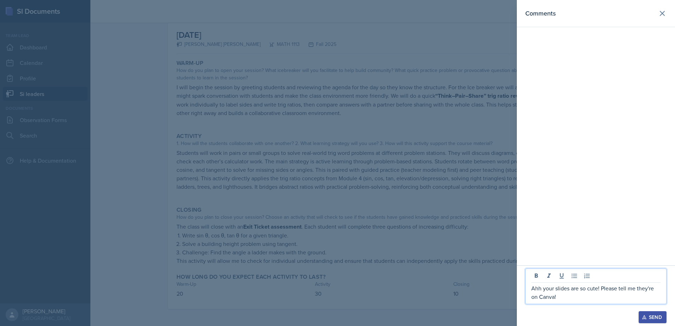
click at [584, 298] on p "Ahh your slides are so cute! Please tell me they're on Canva!" at bounding box center [596, 292] width 129 height 17
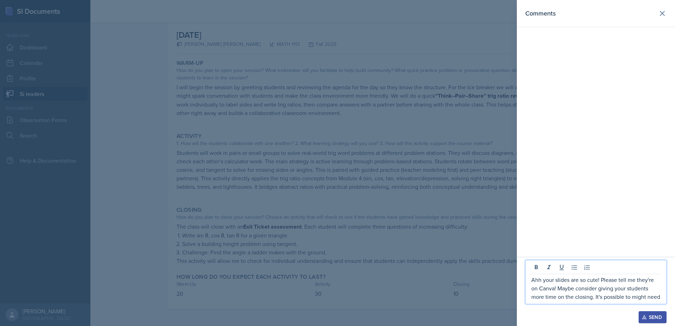
drag, startPoint x: 627, startPoint y: 296, endPoint x: 666, endPoint y: 296, distance: 38.5
click at [666, 296] on div "Ahh your slides are so cute! Please tell me they're on Canva! Maybe consider gi…" at bounding box center [596, 282] width 141 height 44
click at [598, 296] on p "Ahh your slides are so cute! Please tell me they're on Canva! Maybe consider gi…" at bounding box center [596, 280] width 129 height 42
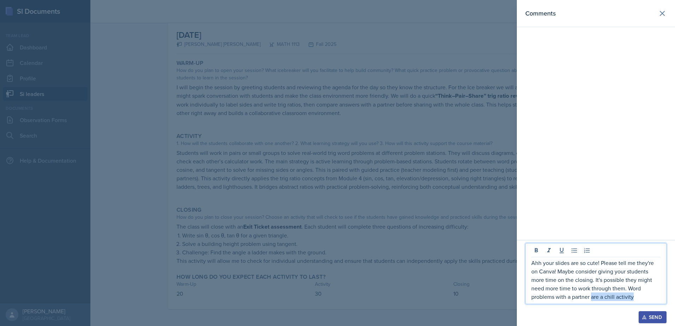
drag, startPoint x: 592, startPoint y: 299, endPoint x: 641, endPoint y: 301, distance: 49.8
click at [641, 301] on p "Ahh your slides are so cute! Please tell me they're on Canva! Maybe consider gi…" at bounding box center [596, 280] width 129 height 42
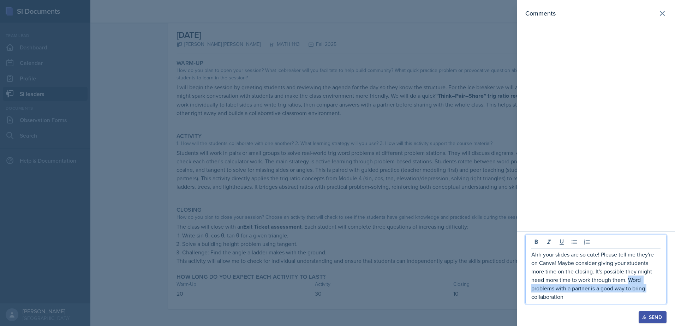
drag, startPoint x: 632, startPoint y: 279, endPoint x: 654, endPoint y: 288, distance: 23.3
click at [653, 288] on p "Ahh your slides are so cute! Please tell me they're on Canva! Maybe consider gi…" at bounding box center [596, 275] width 129 height 51
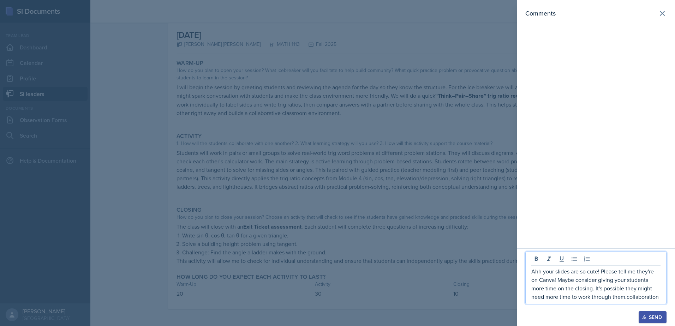
drag, startPoint x: 636, startPoint y: 296, endPoint x: 662, endPoint y: 296, distance: 25.8
click at [662, 296] on div "Ahh your slides are so cute! Please tell me they're on Canva! Maybe consider gi…" at bounding box center [596, 278] width 141 height 53
click at [634, 300] on p "Ahh your slides are so cute! Please tell me they're on Canva! Maybe consider gi…" at bounding box center [596, 284] width 129 height 34
click at [659, 298] on p "Ahh your slides are so cute! Please tell me they're on Canva! Maybe consider gi…" at bounding box center [596, 280] width 129 height 42
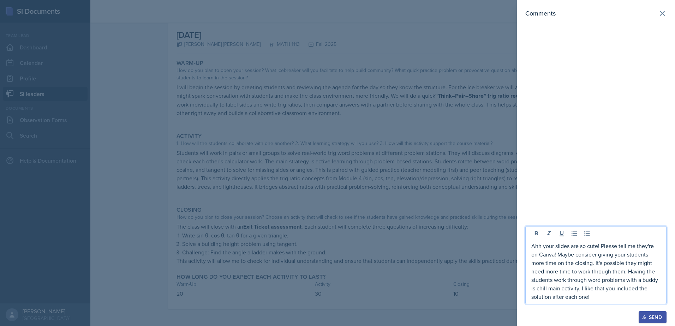
click at [601, 301] on div "Ahh your slides are so cute! Please tell me they're on Canva! Maybe consider gi…" at bounding box center [596, 265] width 141 height 78
drag, startPoint x: 598, startPoint y: 299, endPoint x: 527, endPoint y: 248, distance: 86.8
click at [527, 248] on div "Ahh your slides are so cute! Please tell me they're on Canva! Maybe consider gi…" at bounding box center [596, 265] width 141 height 78
copy p "Ahh your slides are so cute! Please tell me they're on Canva! Maybe consider gi…"
click at [595, 276] on p "Ahh your slides are so cute! Please tell me they're on Canva! Maybe consider gi…" at bounding box center [596, 271] width 129 height 59
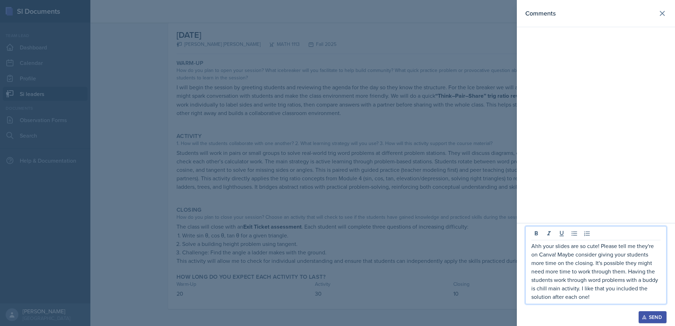
click at [651, 313] on button "Send" at bounding box center [653, 318] width 28 height 12
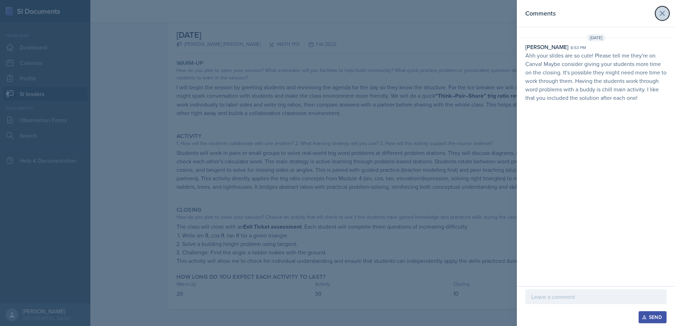
click at [657, 15] on button at bounding box center [663, 13] width 14 height 14
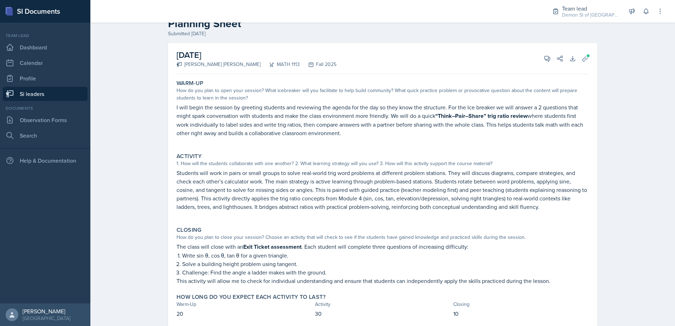
scroll to position [0, 0]
